Goal: Task Accomplishment & Management: Manage account settings

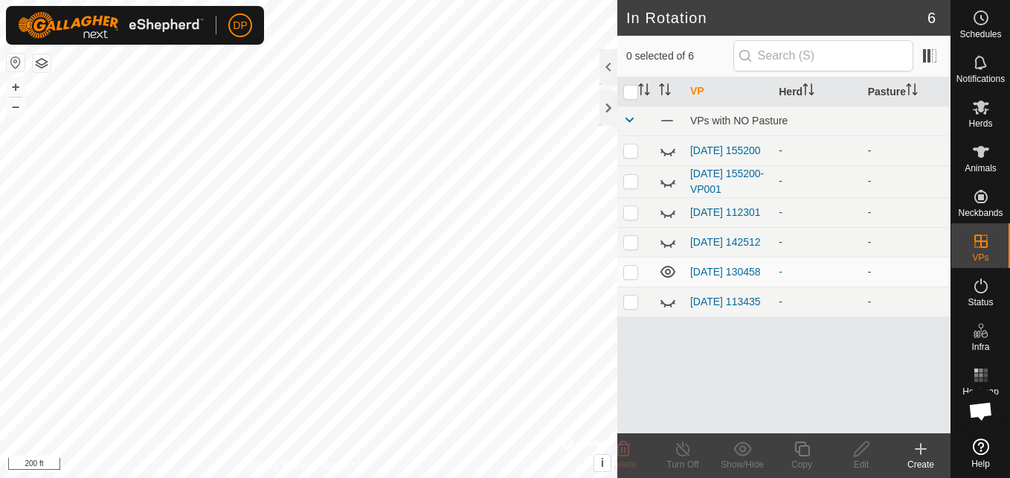
scroll to position [1548, 0]
click at [719, 207] on link "[DATE] 112301" at bounding box center [726, 212] width 71 height 12
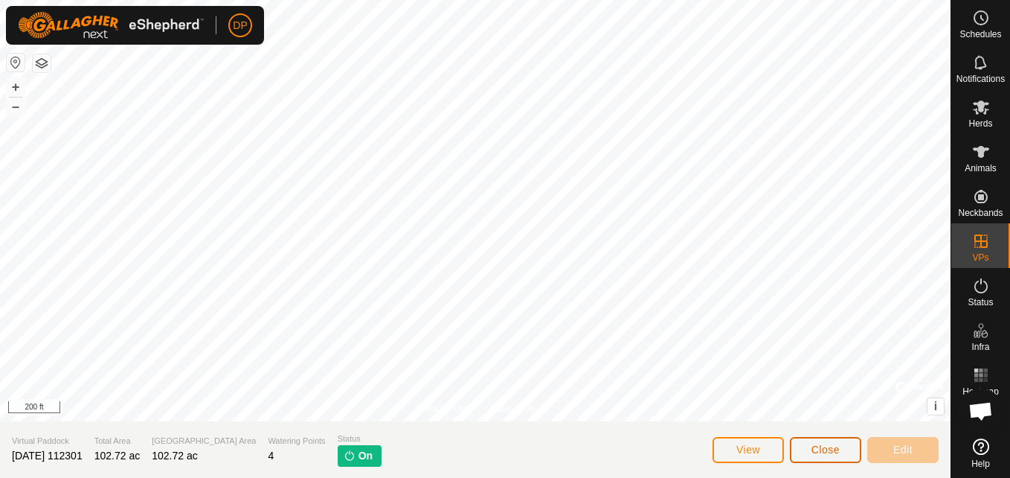
click at [816, 450] on span "Close" at bounding box center [826, 449] width 28 height 12
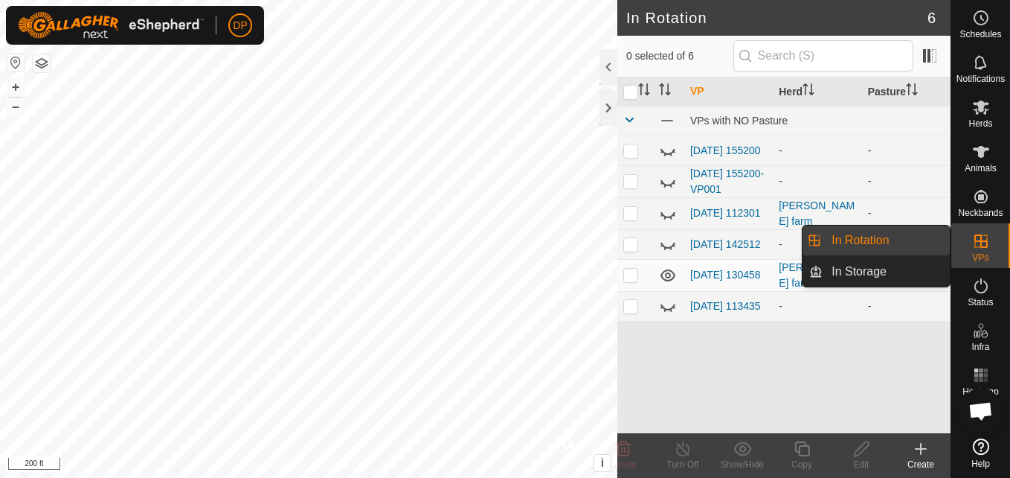
click at [889, 234] on link "In Rotation" at bounding box center [886, 240] width 127 height 30
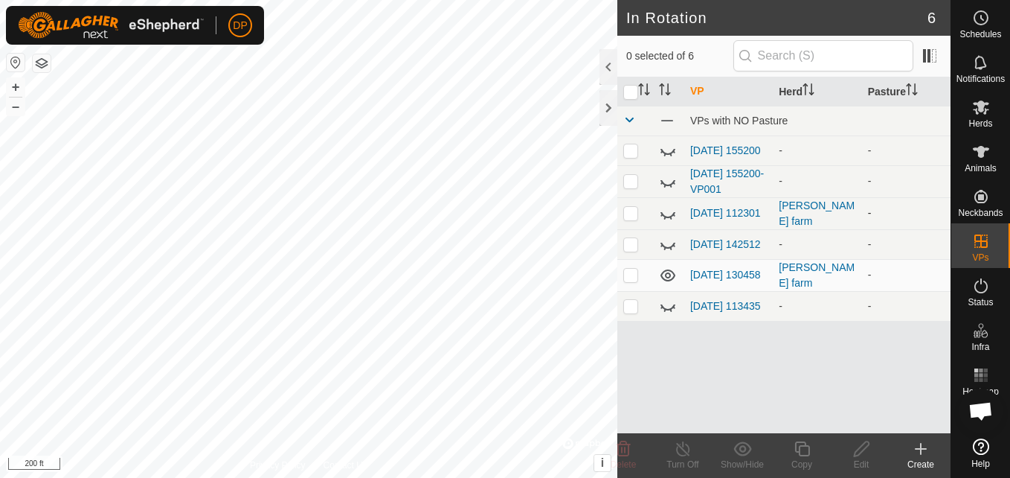
click at [664, 214] on icon at bounding box center [668, 214] width 18 height 18
click at [970, 110] on es-mob-svg-icon at bounding box center [981, 107] width 27 height 24
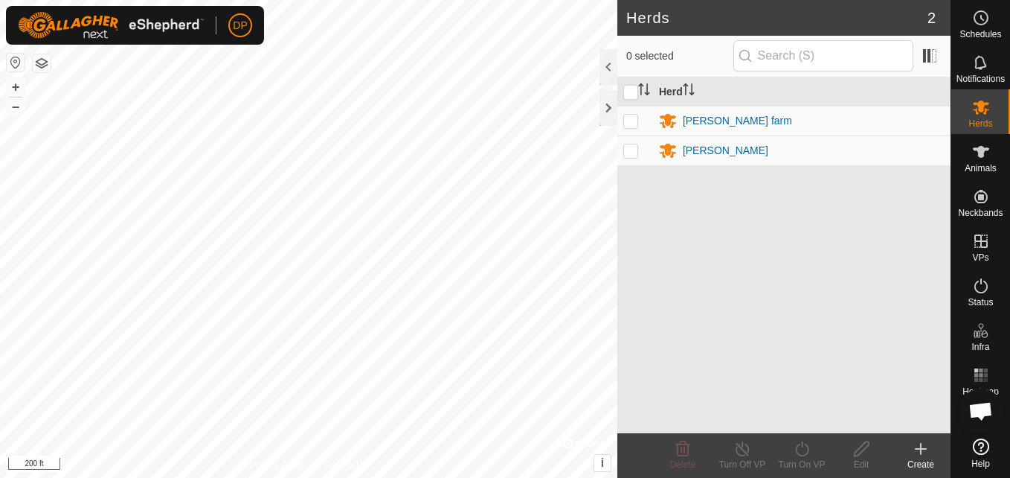
click at [627, 125] on p-checkbox at bounding box center [631, 121] width 15 height 12
checkbox input "true"
click at [739, 443] on icon at bounding box center [743, 449] width 19 height 18
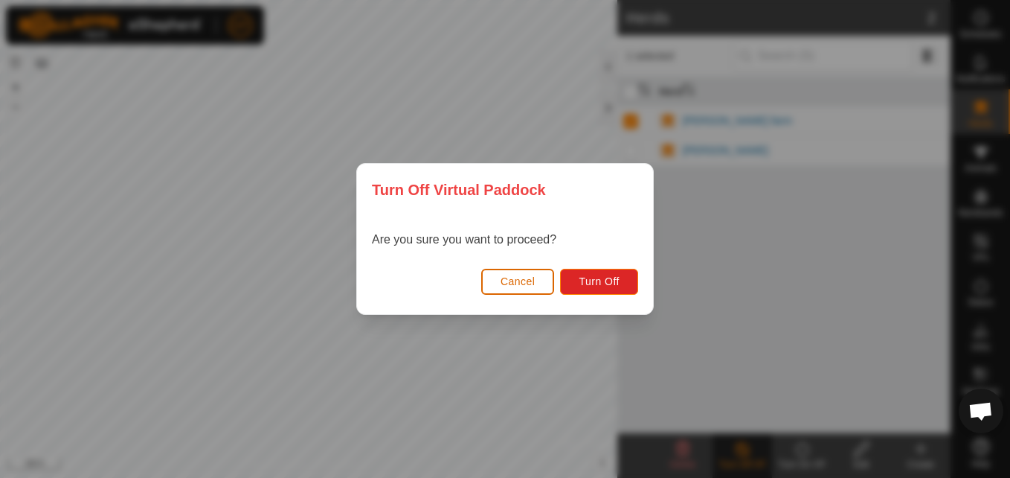
click at [500, 282] on button "Cancel" at bounding box center [518, 282] width 74 height 26
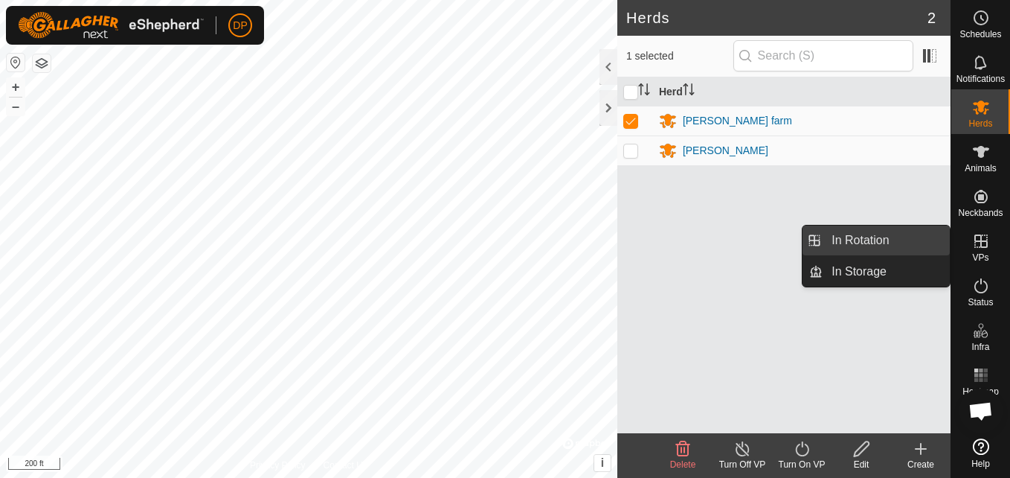
click at [900, 237] on link "In Rotation" at bounding box center [886, 240] width 127 height 30
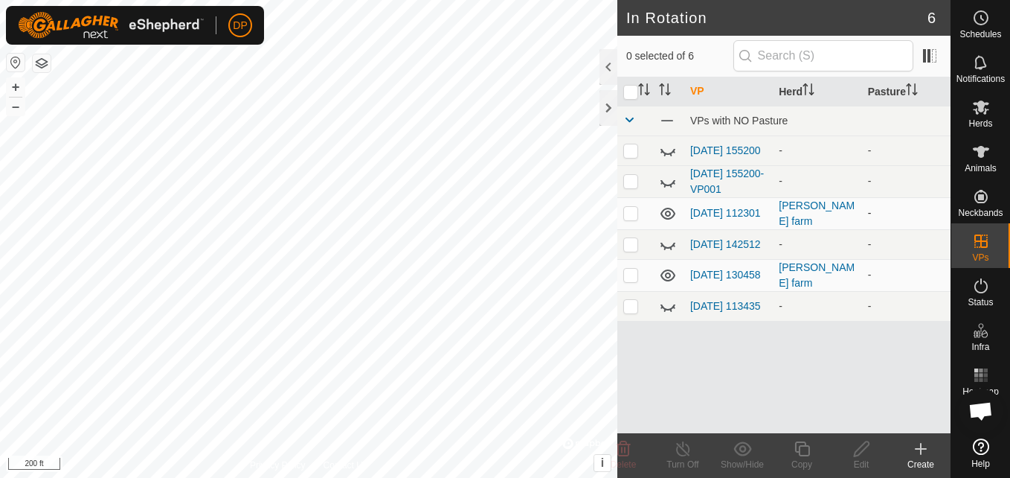
click at [638, 213] on p-checkbox at bounding box center [631, 213] width 15 height 12
checkbox input "true"
click at [688, 451] on icon at bounding box center [683, 449] width 19 height 18
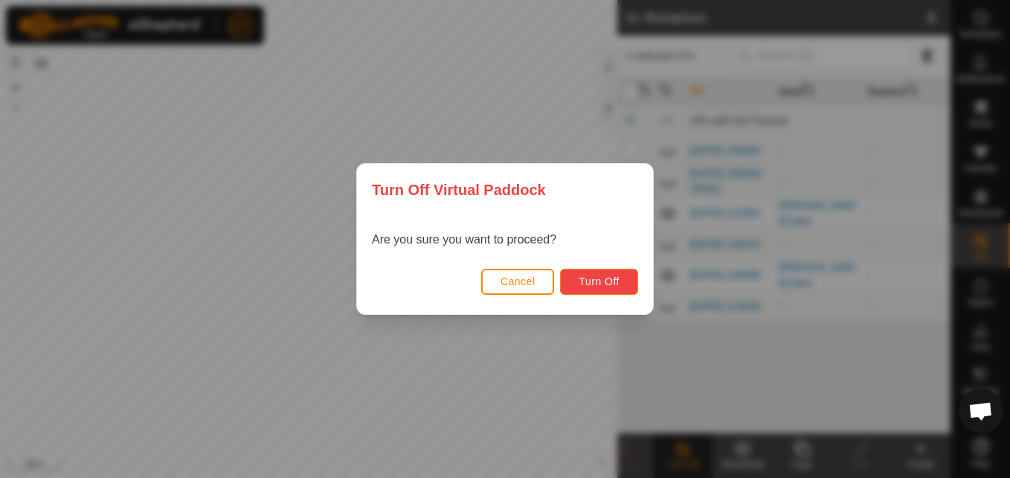
click at [598, 277] on span "Turn Off" at bounding box center [599, 281] width 41 height 12
click at [602, 282] on span "Turn Off" at bounding box center [599, 281] width 41 height 12
click at [504, 279] on span "Cancel" at bounding box center [518, 281] width 35 height 12
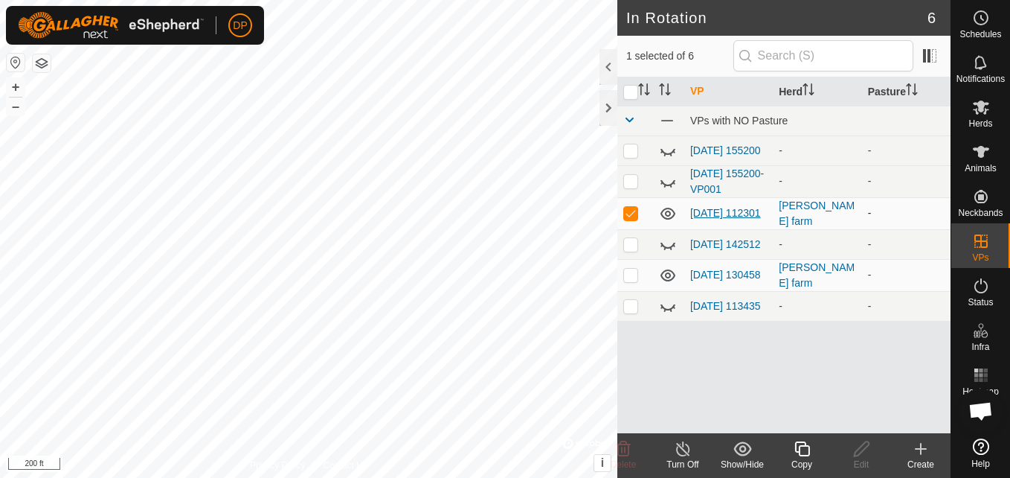
click at [708, 209] on link "[DATE] 112301" at bounding box center [726, 213] width 71 height 12
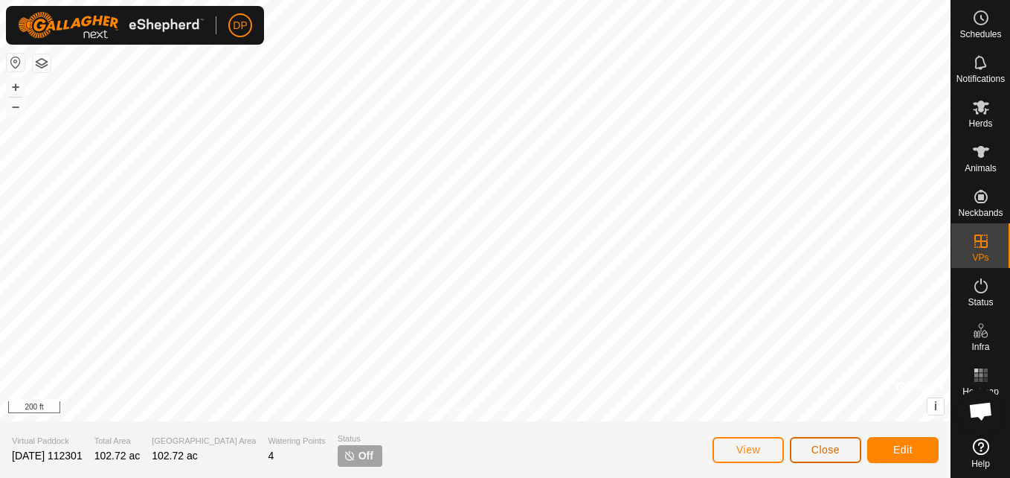
click at [833, 446] on span "Close" at bounding box center [826, 449] width 28 height 12
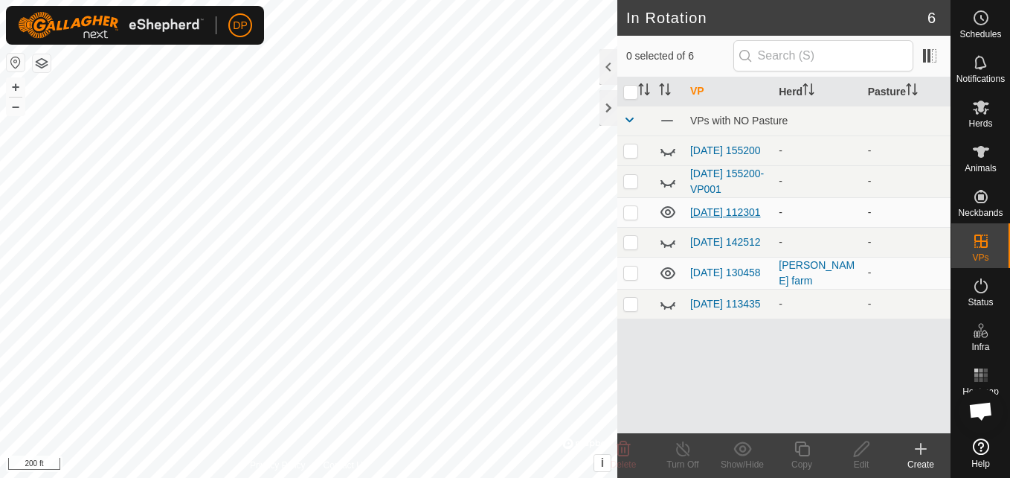
click at [714, 206] on link "[DATE] 112301" at bounding box center [726, 212] width 71 height 12
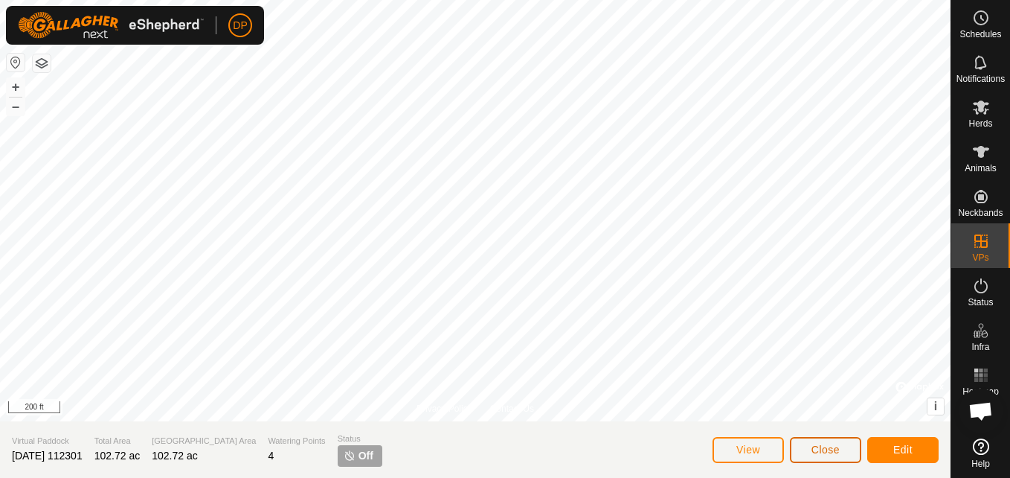
click at [821, 449] on span "Close" at bounding box center [826, 449] width 28 height 12
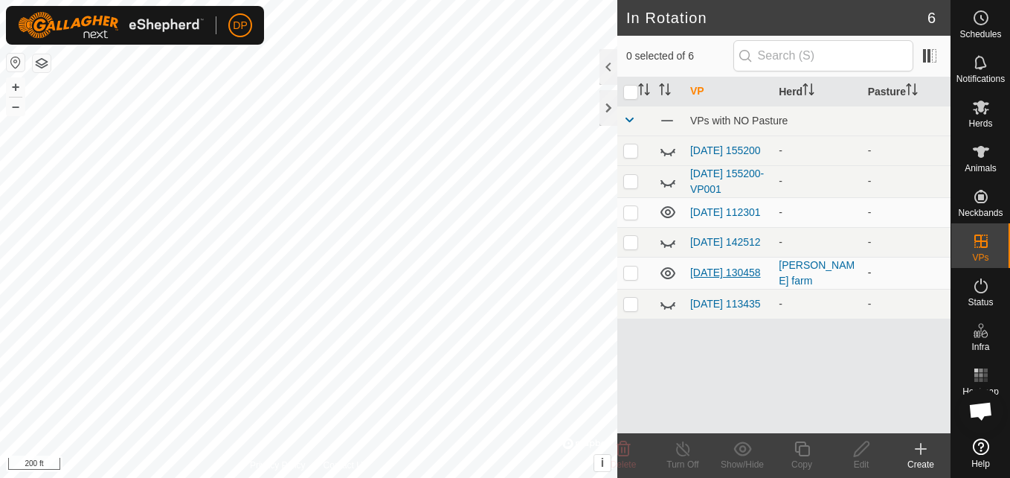
click at [702, 274] on link "[DATE] 130458" at bounding box center [726, 272] width 71 height 12
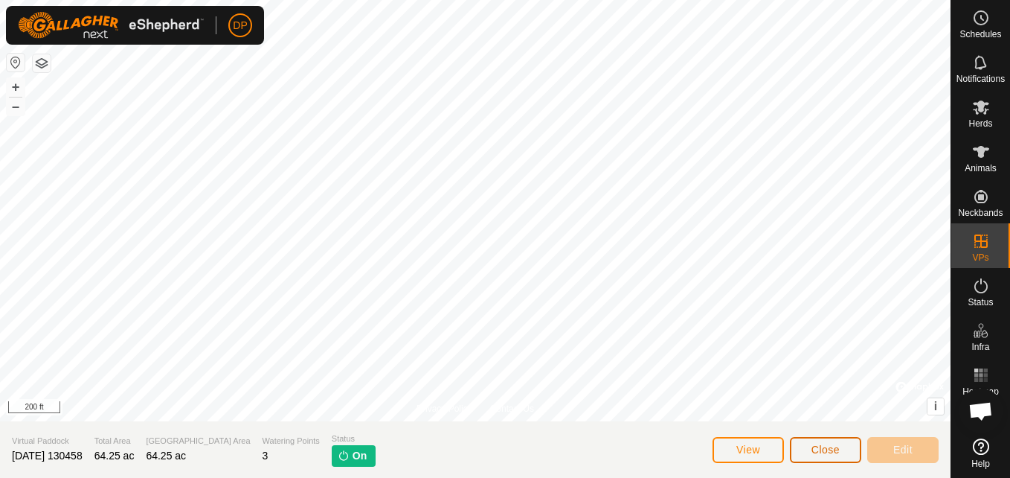
click at [821, 458] on button "Close" at bounding box center [825, 450] width 71 height 26
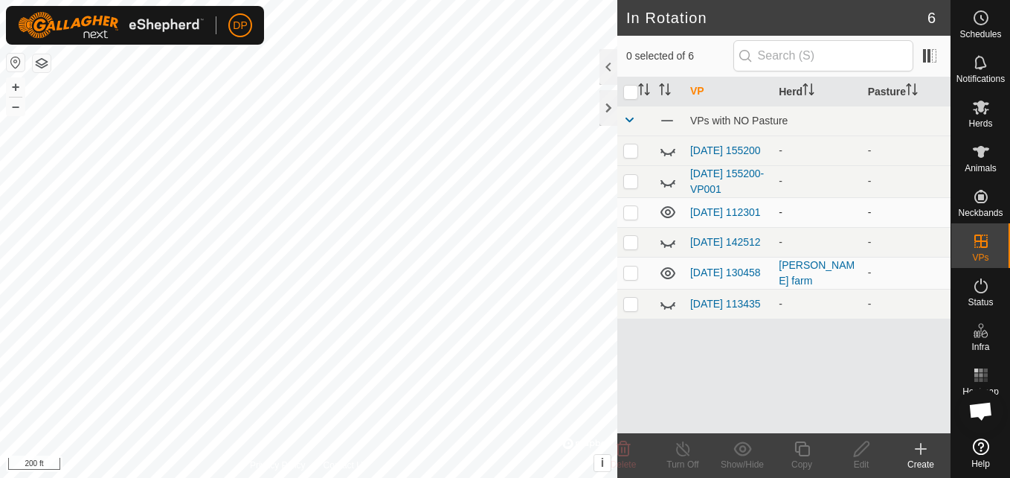
click at [664, 216] on icon at bounding box center [668, 212] width 18 height 18
click at [631, 278] on p-checkbox at bounding box center [631, 272] width 15 height 12
checkbox input "true"
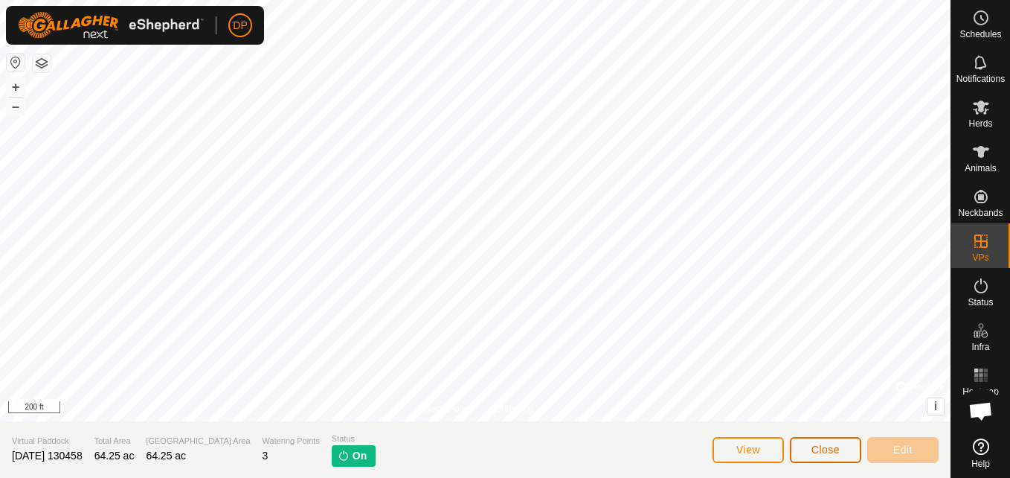
click at [827, 454] on span "Close" at bounding box center [826, 449] width 28 height 12
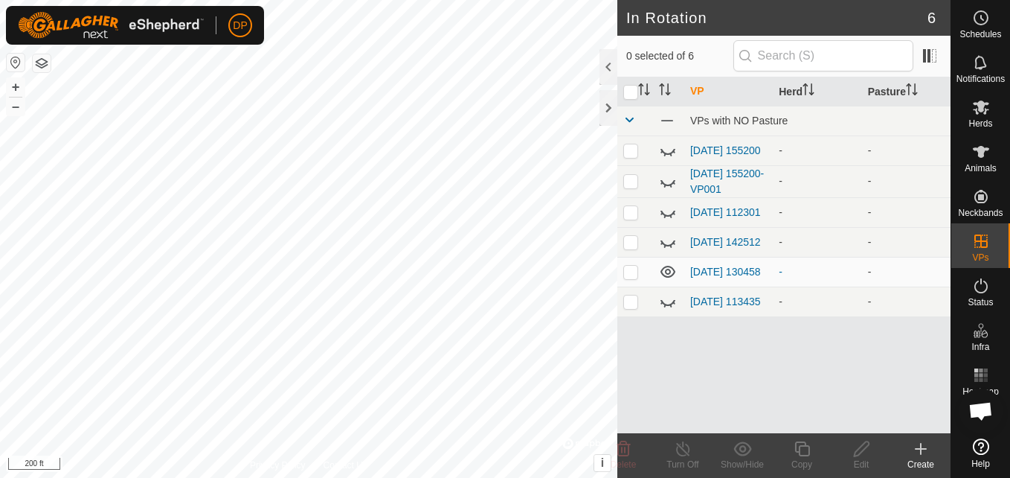
scroll to position [1548, 0]
click at [630, 278] on p-checkbox at bounding box center [631, 272] width 15 height 12
checkbox input "false"
